Goal: Use online tool/utility: Utilize a website feature to perform a specific function

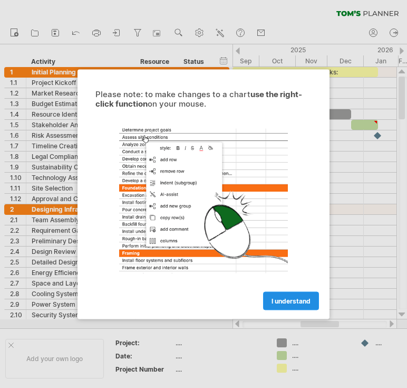
click at [288, 301] on span "I understand" at bounding box center [291, 301] width 39 height 8
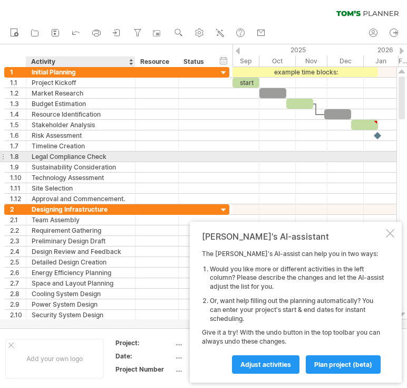
click at [305, 162] on div at bounding box center [315, 167] width 164 height 11
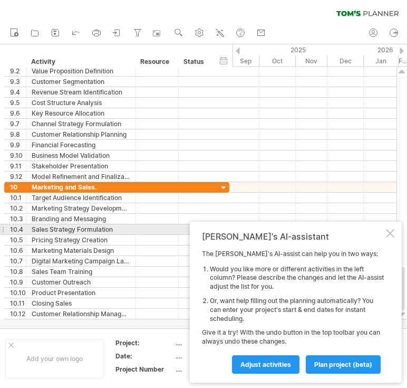
click at [390, 233] on div at bounding box center [390, 233] width 8 height 8
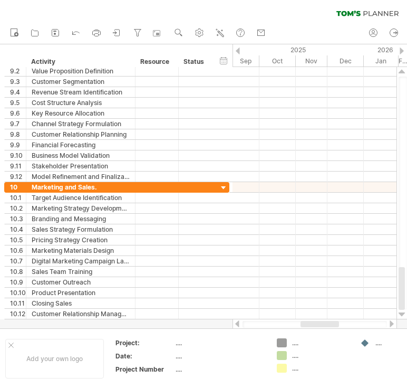
click at [319, 324] on div at bounding box center [320, 324] width 39 height 6
drag, startPoint x: 300, startPoint y: 322, endPoint x: 283, endPoint y: 327, distance: 17.0
click at [274, 328] on div at bounding box center [315, 324] width 145 height 7
drag, startPoint x: 314, startPoint y: 324, endPoint x: 249, endPoint y: 323, distance: 65.4
click at [249, 323] on div at bounding box center [262, 324] width 39 height 6
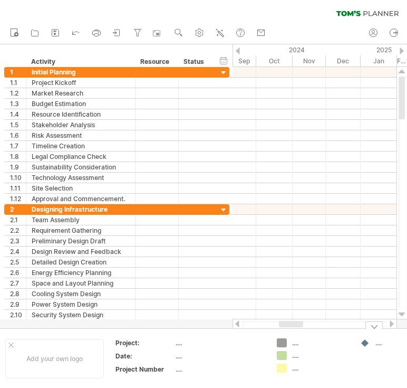
click at [373, 328] on div at bounding box center [374, 325] width 17 height 8
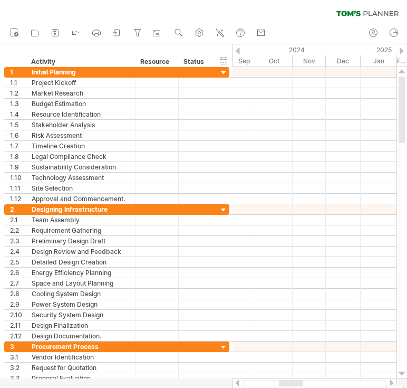
click at [403, 48] on div at bounding box center [402, 50] width 4 height 7
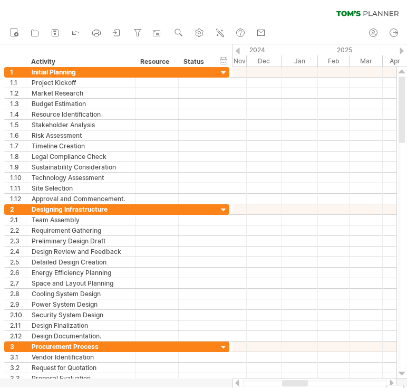
click at [404, 49] on div at bounding box center [402, 50] width 4 height 7
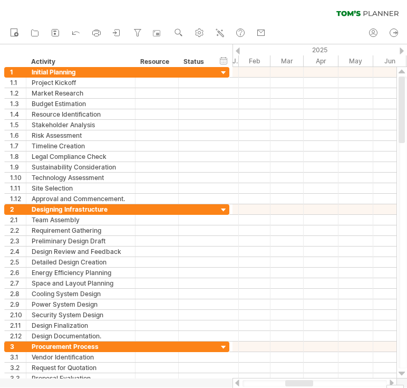
click at [404, 49] on div at bounding box center [402, 50] width 4 height 7
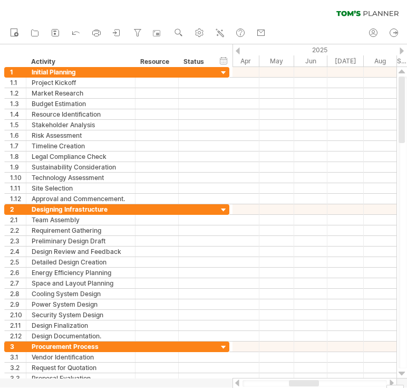
click at [404, 49] on div at bounding box center [402, 50] width 4 height 7
click at [402, 47] on div at bounding box center [402, 50] width 4 height 7
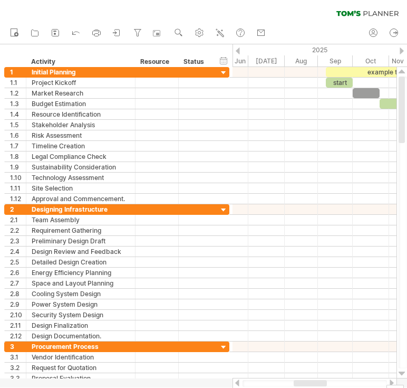
click at [402, 47] on div at bounding box center [402, 50] width 4 height 7
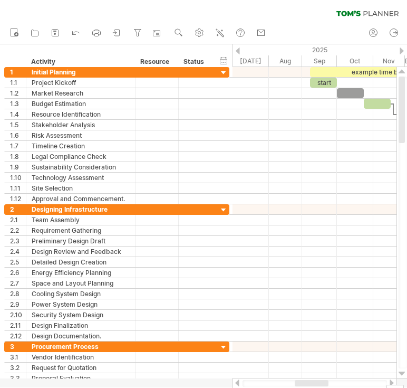
click at [402, 47] on div at bounding box center [402, 50] width 4 height 7
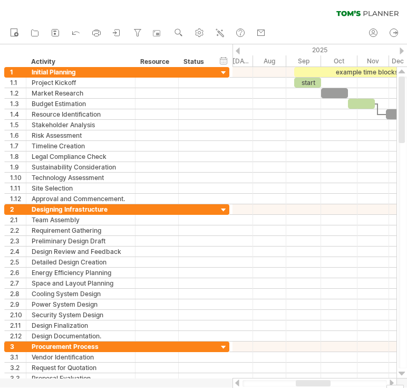
click at [402, 47] on div at bounding box center [402, 50] width 4 height 7
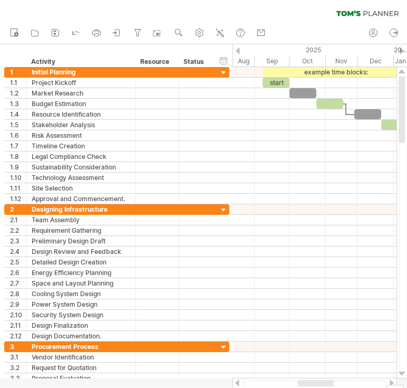
click at [402, 47] on div at bounding box center [402, 50] width 4 height 7
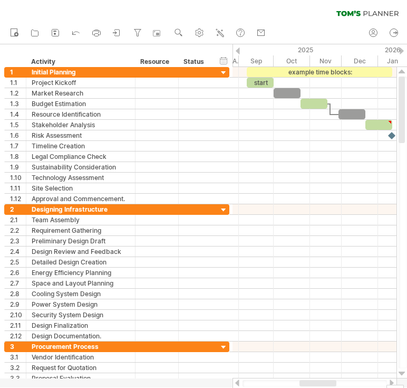
click at [402, 47] on div at bounding box center [402, 50] width 4 height 7
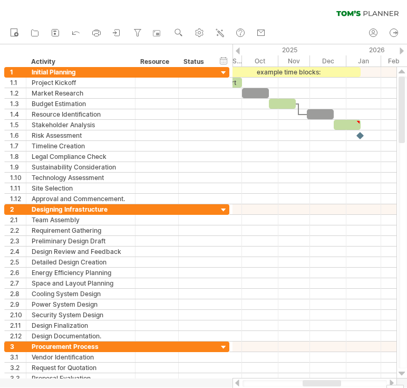
click at [402, 47] on div at bounding box center [402, 50] width 4 height 7
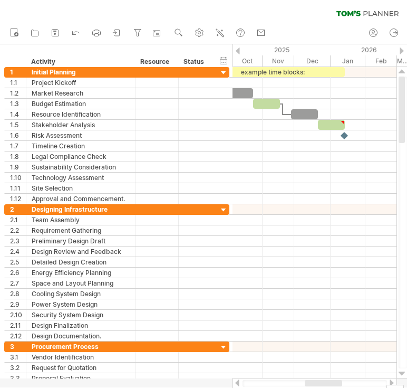
click at [402, 47] on div at bounding box center [402, 50] width 4 height 7
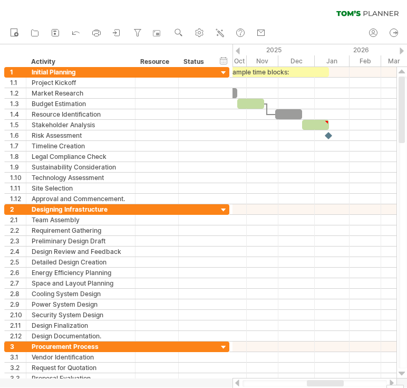
click at [402, 47] on div at bounding box center [402, 50] width 4 height 7
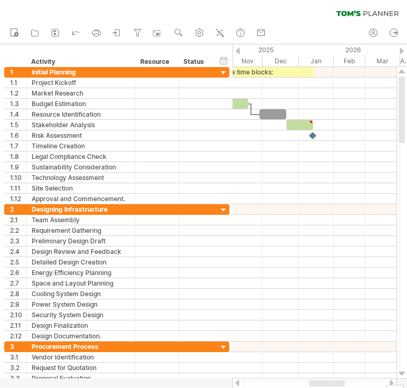
click at [402, 47] on div at bounding box center [402, 50] width 4 height 7
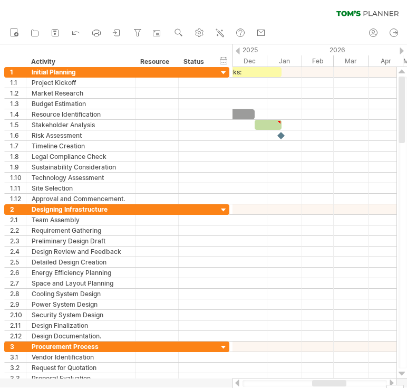
click at [402, 47] on div at bounding box center [402, 50] width 4 height 7
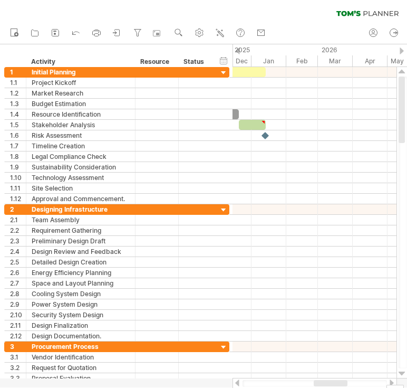
click at [402, 47] on div at bounding box center [402, 50] width 4 height 7
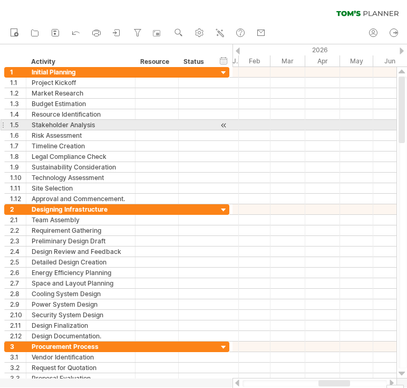
click at [252, 121] on div at bounding box center [315, 125] width 164 height 11
click at [255, 126] on div at bounding box center [315, 125] width 164 height 11
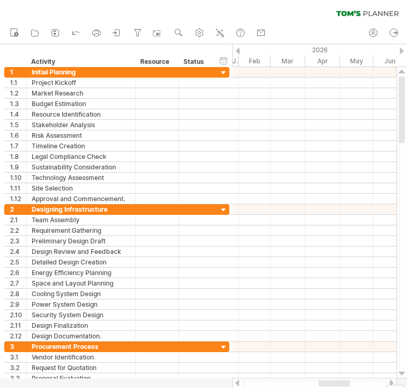
click at [239, 51] on div at bounding box center [238, 50] width 4 height 7
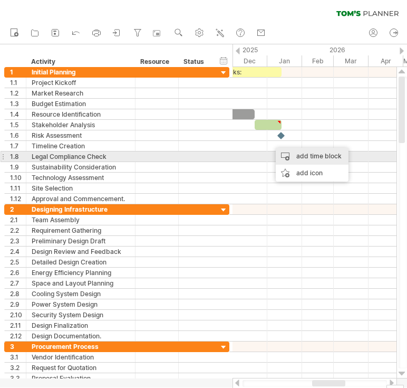
click at [301, 155] on div "add time block" at bounding box center [312, 156] width 73 height 17
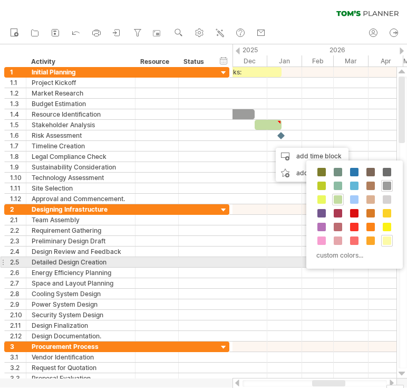
click at [265, 257] on div at bounding box center [315, 262] width 164 height 11
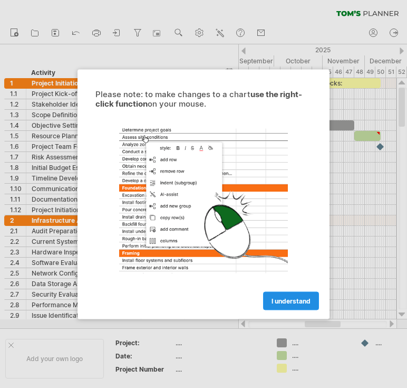
click at [291, 295] on link "I understand" at bounding box center [291, 300] width 56 height 18
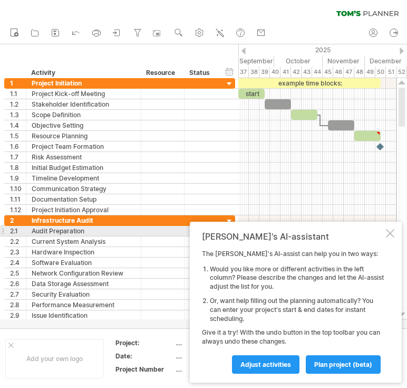
click at [389, 231] on div at bounding box center [390, 233] width 8 height 8
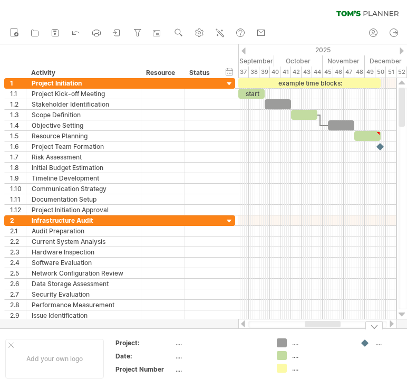
click at [319, 324] on div at bounding box center [323, 324] width 36 height 6
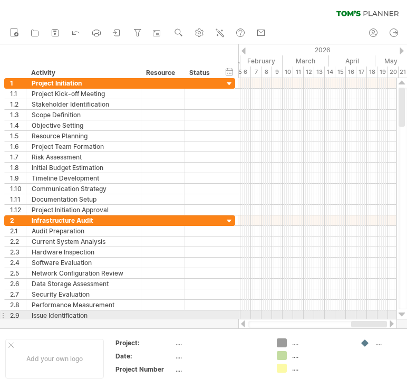
drag, startPoint x: 322, startPoint y: 324, endPoint x: 406, endPoint y: 309, distance: 85.3
click at [406, 309] on div at bounding box center [322, 203] width 169 height 251
